Goal: Task Accomplishment & Management: Use online tool/utility

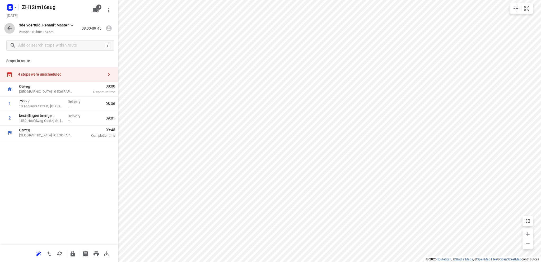
click at [8, 27] on icon "button" at bounding box center [9, 28] width 6 height 6
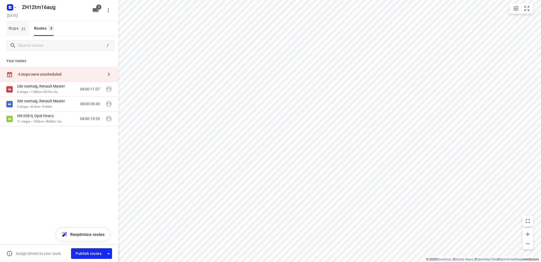
click at [12, 27] on span "Stops 21" at bounding box center [18, 28] width 20 height 7
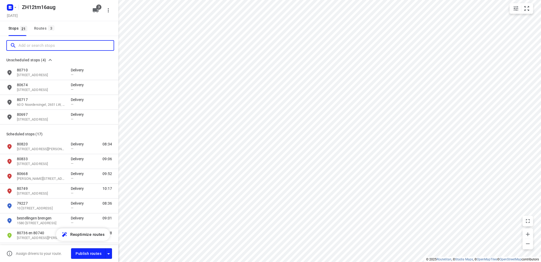
click at [20, 45] on input "Add or search stops" at bounding box center [65, 45] width 95 height 8
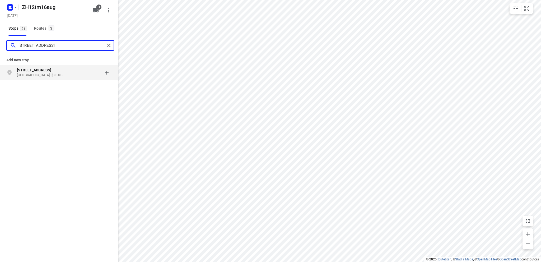
type input "[STREET_ADDRESS]"
click at [25, 71] on b "[STREET_ADDRESS]" at bounding box center [34, 70] width 34 height 4
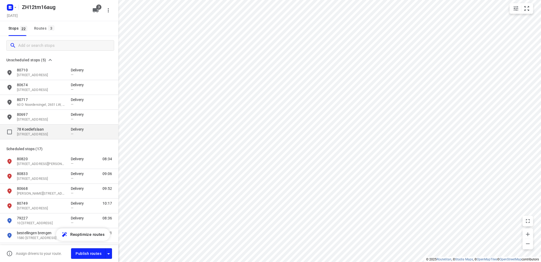
click at [39, 133] on p "[STREET_ADDRESS]" at bounding box center [41, 134] width 49 height 5
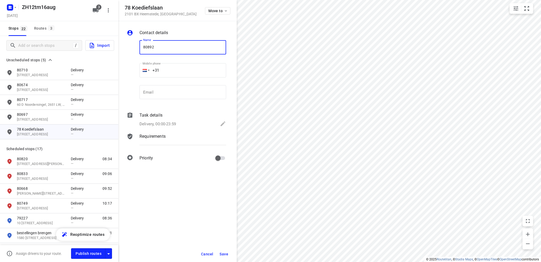
type input "80892"
click at [219, 124] on div "Delivery, 00:00-23:59" at bounding box center [183, 123] width 87 height 7
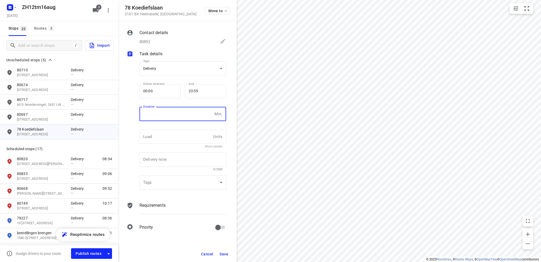
click at [160, 117] on input "number" at bounding box center [176, 114] width 73 height 14
type input "10"
click at [221, 252] on span "Save" at bounding box center [224, 254] width 9 height 4
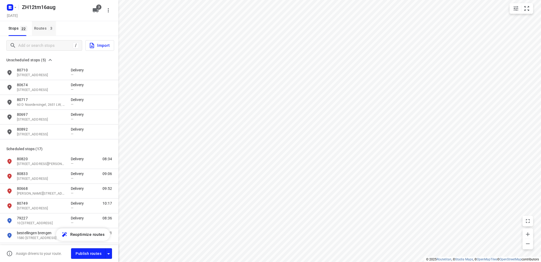
click at [39, 28] on div "Routes 3" at bounding box center [45, 28] width 22 height 7
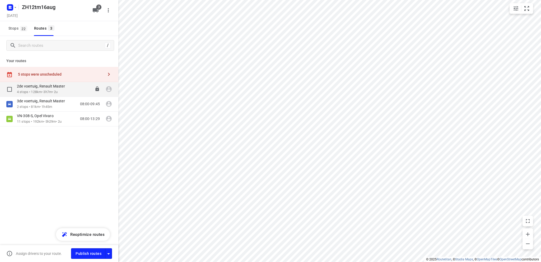
click at [35, 90] on p "4 stops • 128km • 3h7m • 2u" at bounding box center [43, 92] width 53 height 5
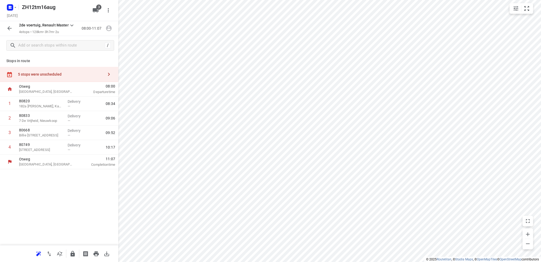
click at [36, 73] on div "5 stops were unscheduled" at bounding box center [61, 74] width 86 height 4
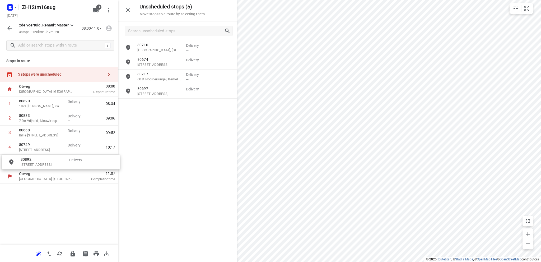
drag, startPoint x: 165, startPoint y: 108, endPoint x: 47, endPoint y: 164, distance: 131.7
drag, startPoint x: 47, startPoint y: 164, endPoint x: 47, endPoint y: 147, distance: 16.4
click at [47, 147] on div "1 80820 182a [PERSON_NAME], Kamerik Delivery — 08:34 2 80833 7 De Vrijheid, Nie…" at bounding box center [59, 132] width 118 height 73
click at [10, 5] on rect "button" at bounding box center [10, 7] width 6 height 6
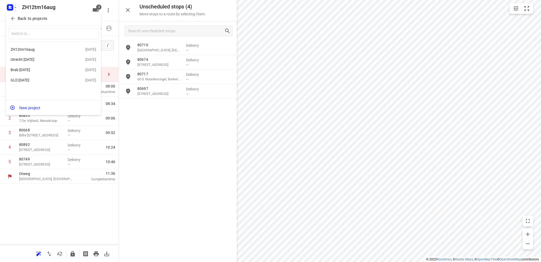
click at [36, 61] on div "Utrecht [DATE]" at bounding box center [41, 59] width 61 height 4
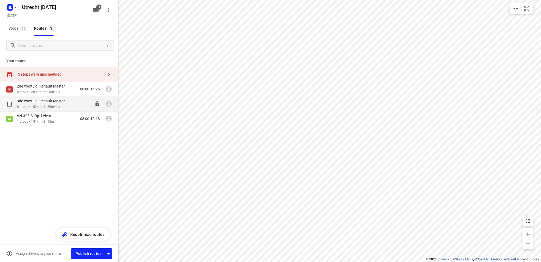
click at [36, 101] on p "3de voertuig, Renault Master" at bounding box center [42, 101] width 51 height 5
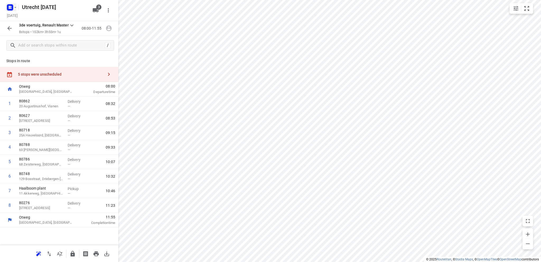
click at [10, 7] on icon "button" at bounding box center [9, 7] width 1 height 1
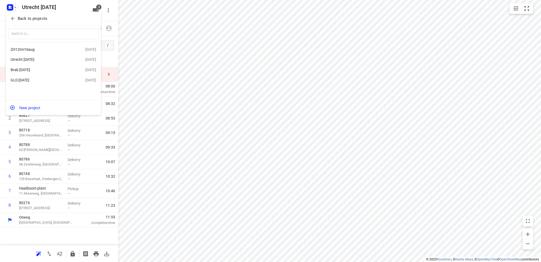
click at [47, 49] on div "ZH12tm16aug" at bounding box center [41, 49] width 61 height 4
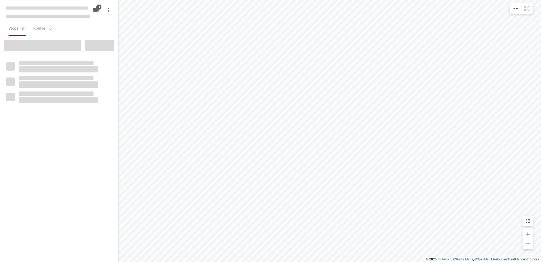
type input "distance"
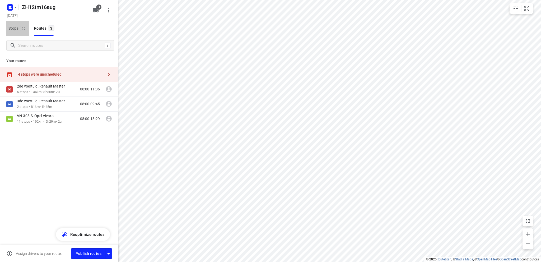
click at [12, 29] on span "Stops 22" at bounding box center [18, 28] width 20 height 7
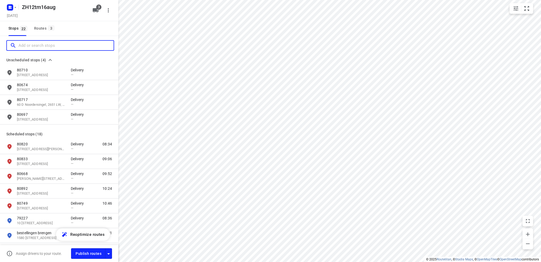
click at [29, 46] on input "Add or search stops" at bounding box center [65, 45] width 95 height 8
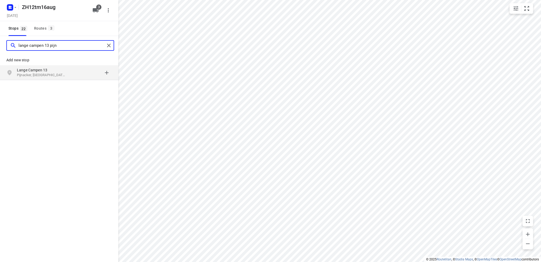
type input "lange campen 13 pijn"
click at [37, 71] on p "Lange Campen 13" at bounding box center [41, 69] width 49 height 5
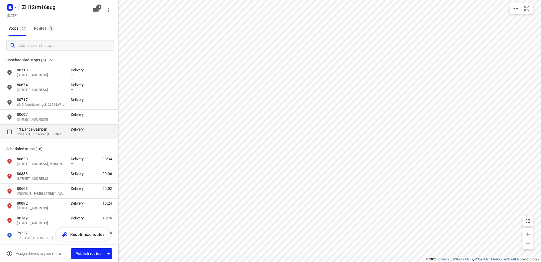
click at [36, 129] on p "13 Lange Campen" at bounding box center [41, 129] width 49 height 5
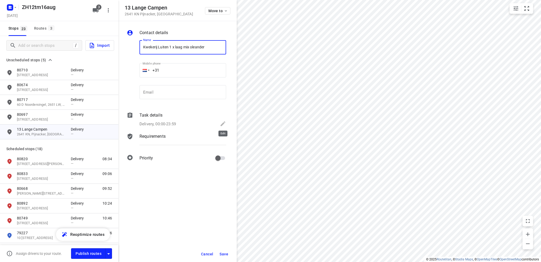
type input "Kwekerij Luiten 1 x laag mix oleander"
click at [223, 123] on icon at bounding box center [223, 123] width 5 height 5
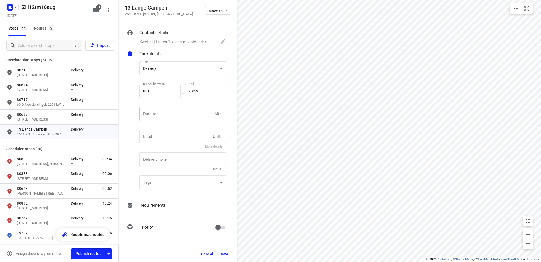
drag, startPoint x: 150, startPoint y: 117, endPoint x: 160, endPoint y: 113, distance: 10.5
click at [150, 116] on input "number" at bounding box center [176, 114] width 73 height 14
type input "10"
click at [224, 252] on span "Save" at bounding box center [224, 254] width 9 height 4
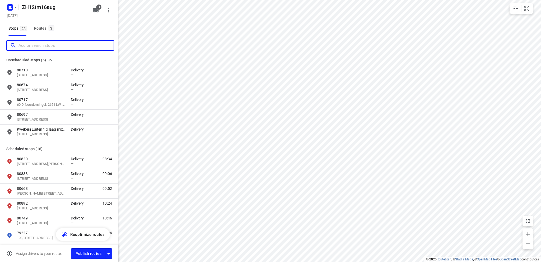
drag, startPoint x: 39, startPoint y: 47, endPoint x: 58, endPoint y: 40, distance: 20.1
click at [39, 46] on input "Add or search stops" at bounding box center [65, 45] width 95 height 8
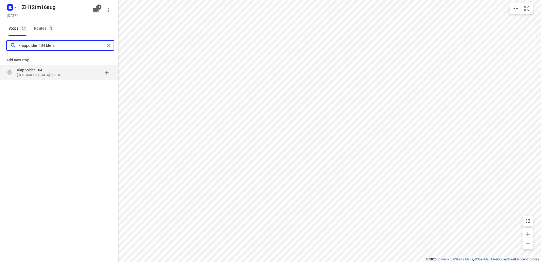
type input "klappolder 104 bleis"
click at [48, 69] on p "Klappolder 104" at bounding box center [41, 69] width 49 height 5
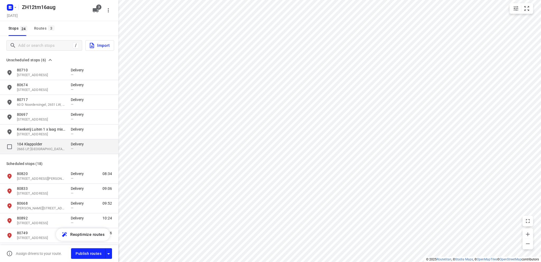
click at [40, 145] on p "104 Klappolder" at bounding box center [41, 143] width 49 height 5
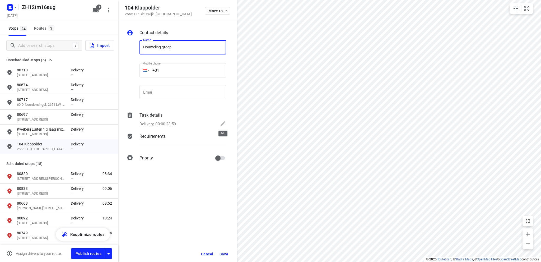
type input "Houweling groep"
click at [222, 122] on icon at bounding box center [223, 123] width 6 height 6
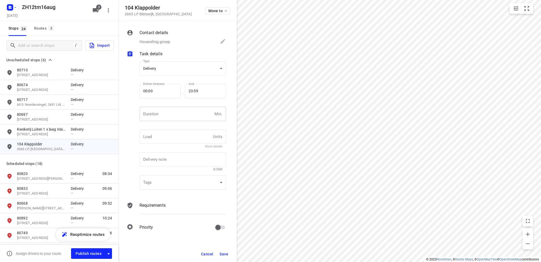
click at [170, 117] on input "number" at bounding box center [176, 114] width 73 height 14
type input "10"
click at [182, 68] on body "i © 2025 Routetitan , © Stadia Maps , © OpenMapTiles © OpenStreetMap contributo…" at bounding box center [270, 131] width 541 height 262
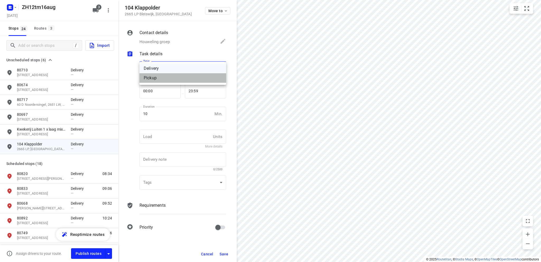
click at [173, 79] on div "Pickup" at bounding box center [183, 78] width 78 height 6
type input "pickup"
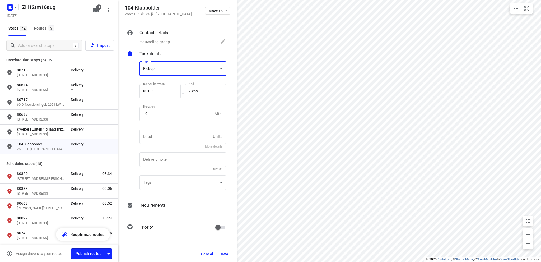
click at [221, 253] on span "Save" at bounding box center [224, 254] width 9 height 4
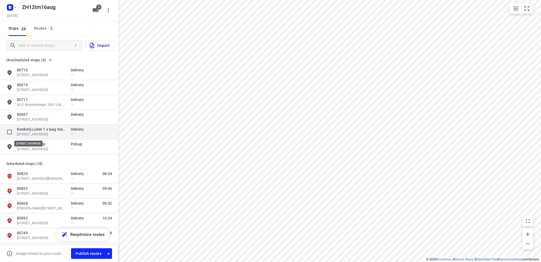
click at [39, 132] on p "[STREET_ADDRESS]" at bounding box center [41, 134] width 49 height 5
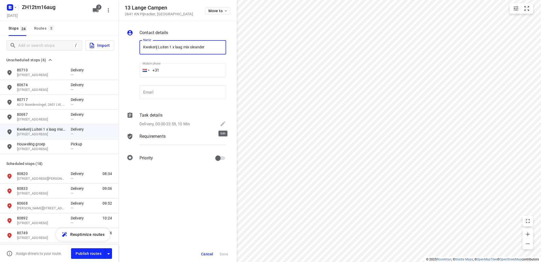
click at [222, 122] on icon at bounding box center [223, 123] width 6 height 6
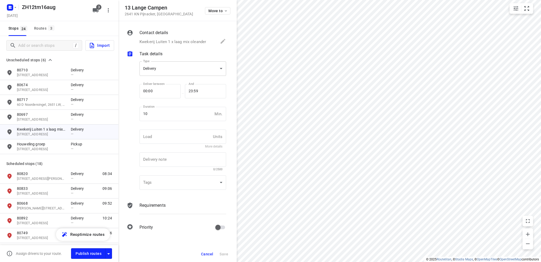
click at [162, 70] on body "i © 2025 Routetitan , © Stadia Maps , © OpenMapTiles © OpenStreetMap contributo…" at bounding box center [270, 131] width 541 height 262
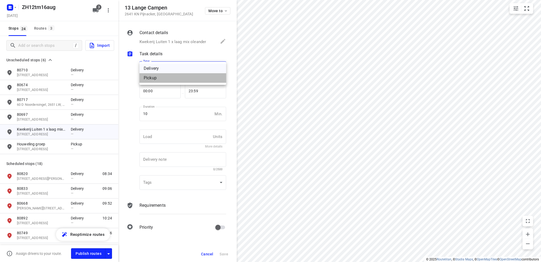
click at [160, 79] on div "Pickup" at bounding box center [183, 78] width 78 height 6
type input "pickup"
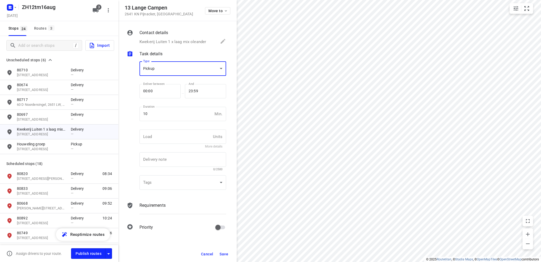
click at [223, 253] on span "Save" at bounding box center [224, 254] width 9 height 4
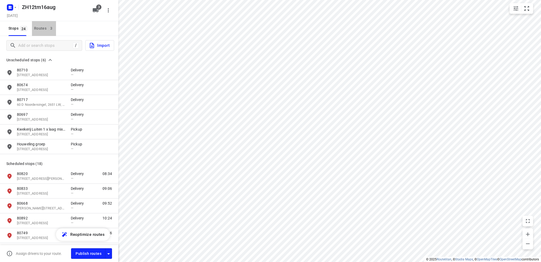
click at [39, 27] on div "Routes 3" at bounding box center [45, 28] width 22 height 7
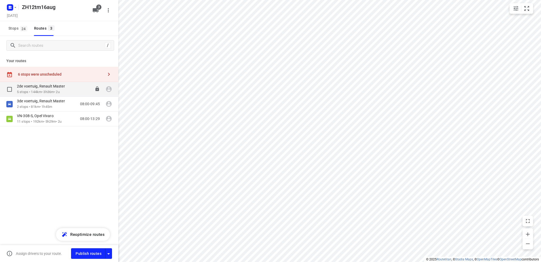
click at [36, 89] on div "2de voertuig, Renault Master" at bounding box center [43, 87] width 53 height 6
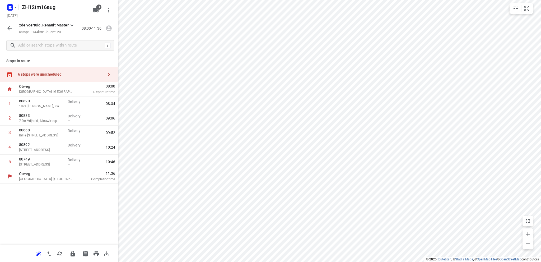
click at [71, 75] on div "6 stops were unscheduled" at bounding box center [61, 74] width 86 height 4
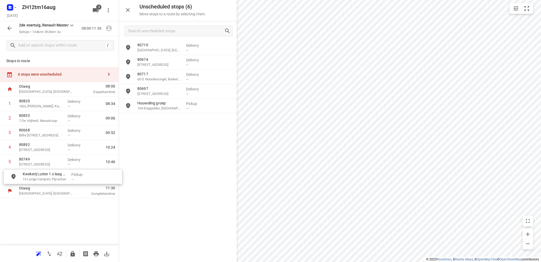
drag, startPoint x: 154, startPoint y: 108, endPoint x: 37, endPoint y: 179, distance: 137.6
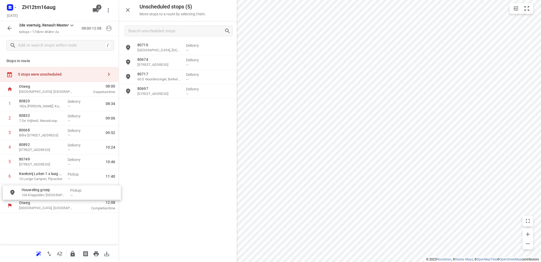
drag, startPoint x: 155, startPoint y: 109, endPoint x: 36, endPoint y: 197, distance: 147.5
